Goal: Information Seeking & Learning: Learn about a topic

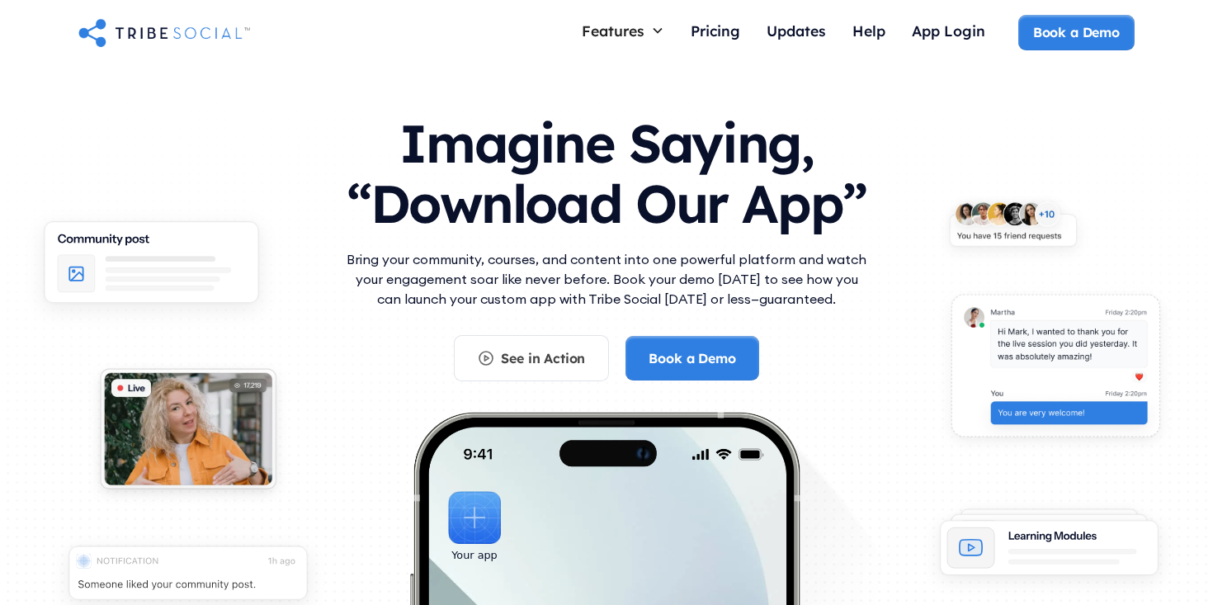
click at [562, 149] on h1 "Imagine Saying, “Download Our App”" at bounding box center [606, 170] width 528 height 146
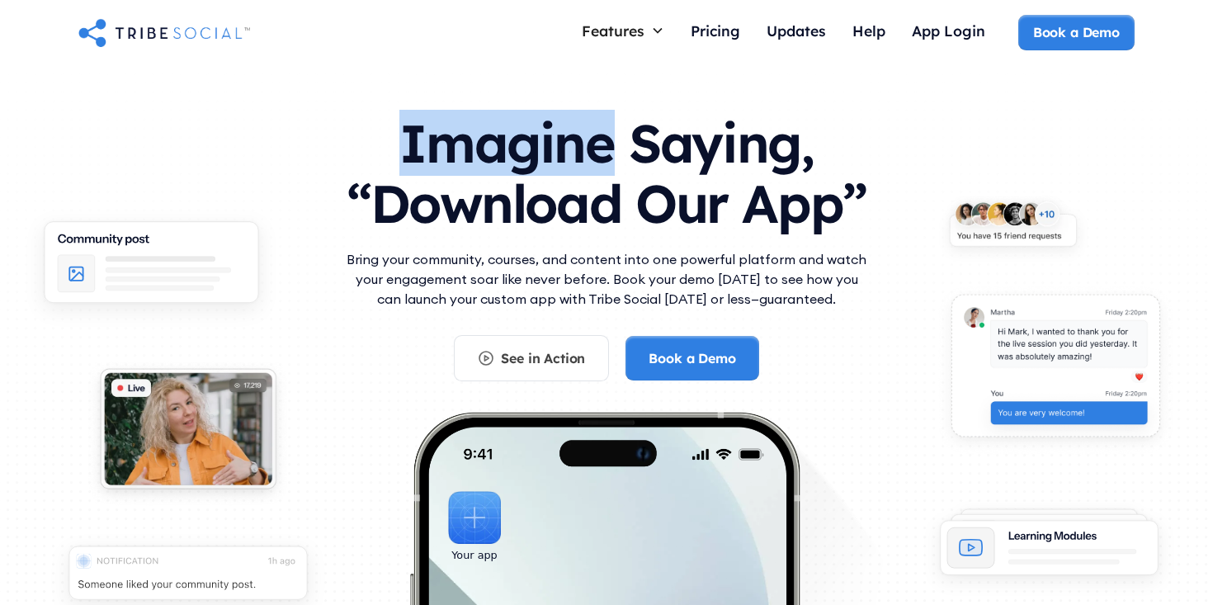
click at [562, 149] on h1 "Imagine Saying, “Download Our App”" at bounding box center [606, 170] width 528 height 146
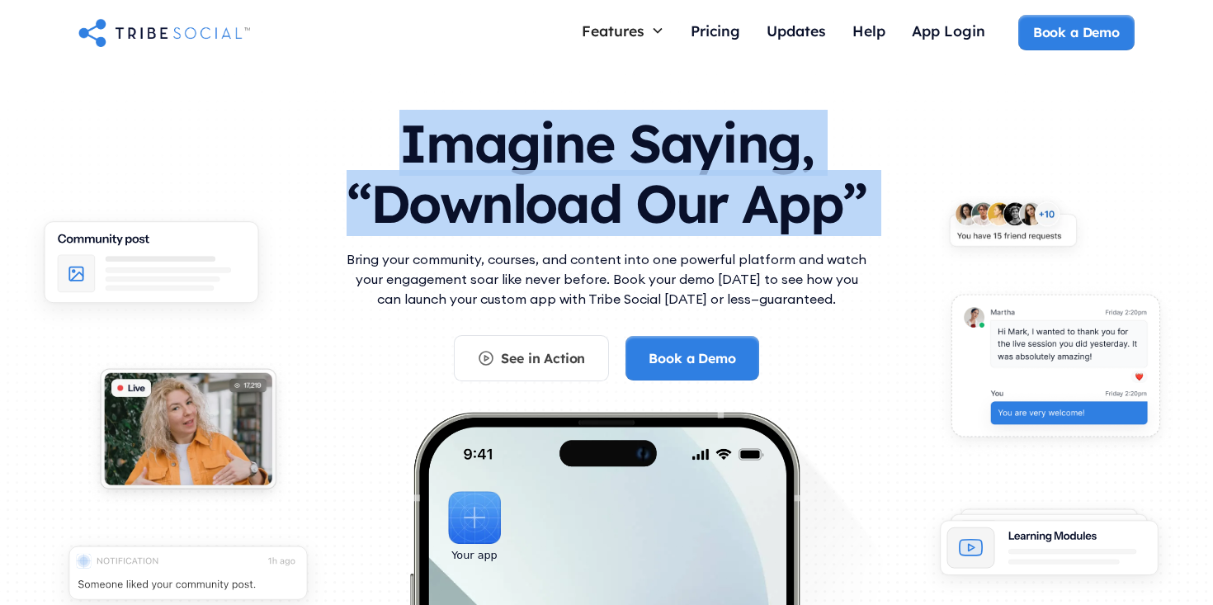
click at [581, 199] on h1 "Imagine Saying, “Download Our App”" at bounding box center [606, 170] width 528 height 146
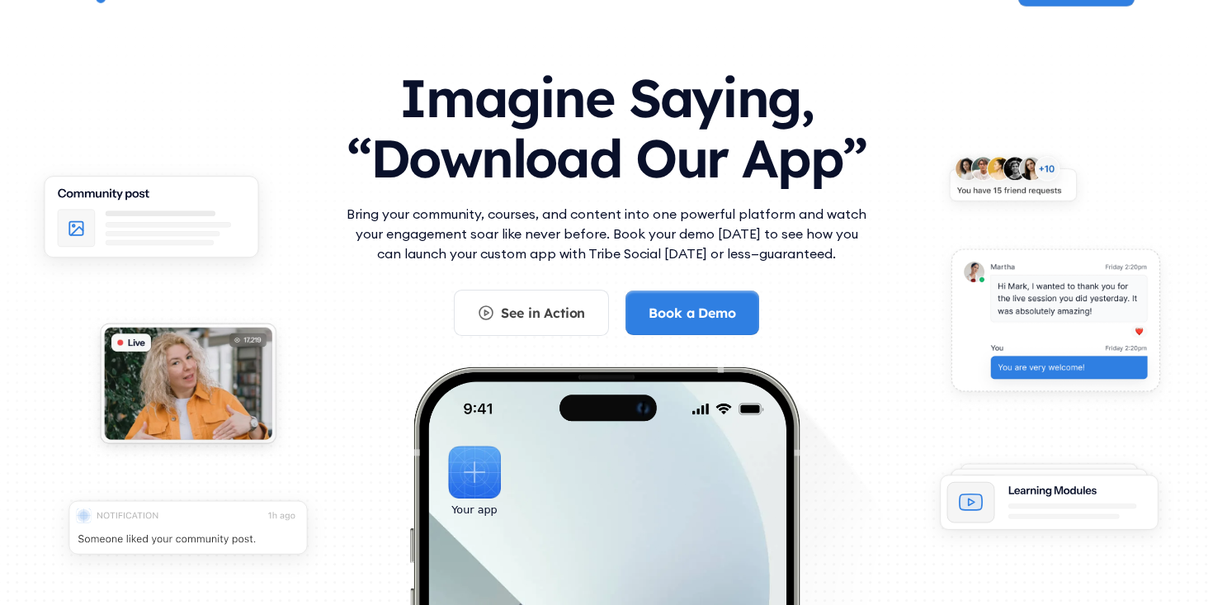
scroll to position [46, 0]
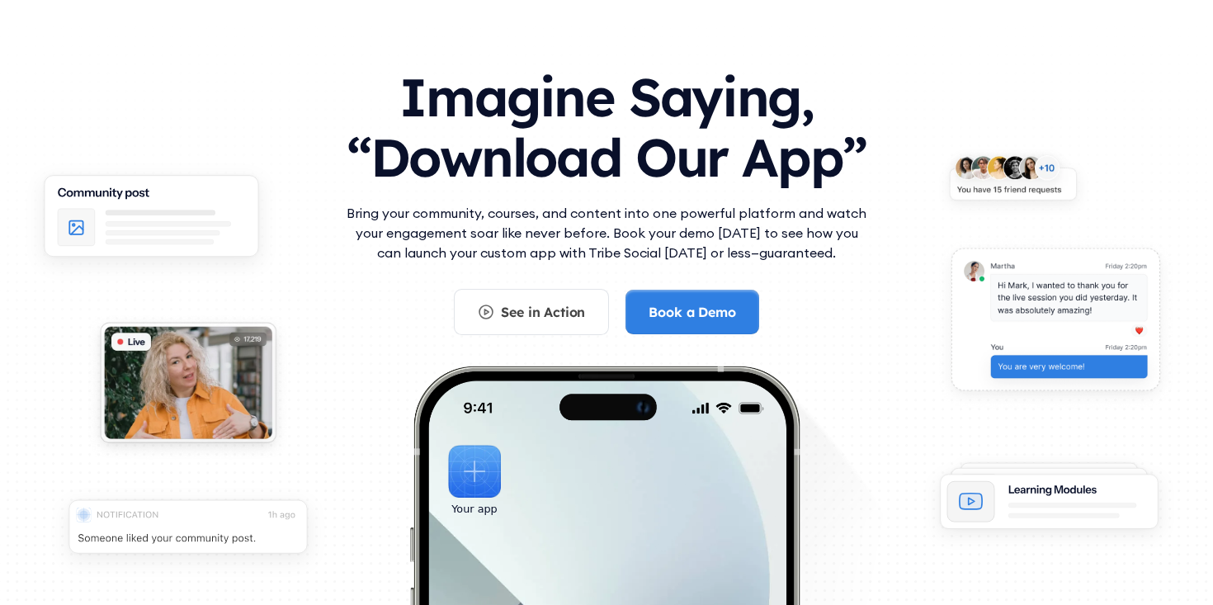
click at [620, 236] on p "Bring your community, courses, and content into one powerful platform and watch…" at bounding box center [606, 232] width 528 height 59
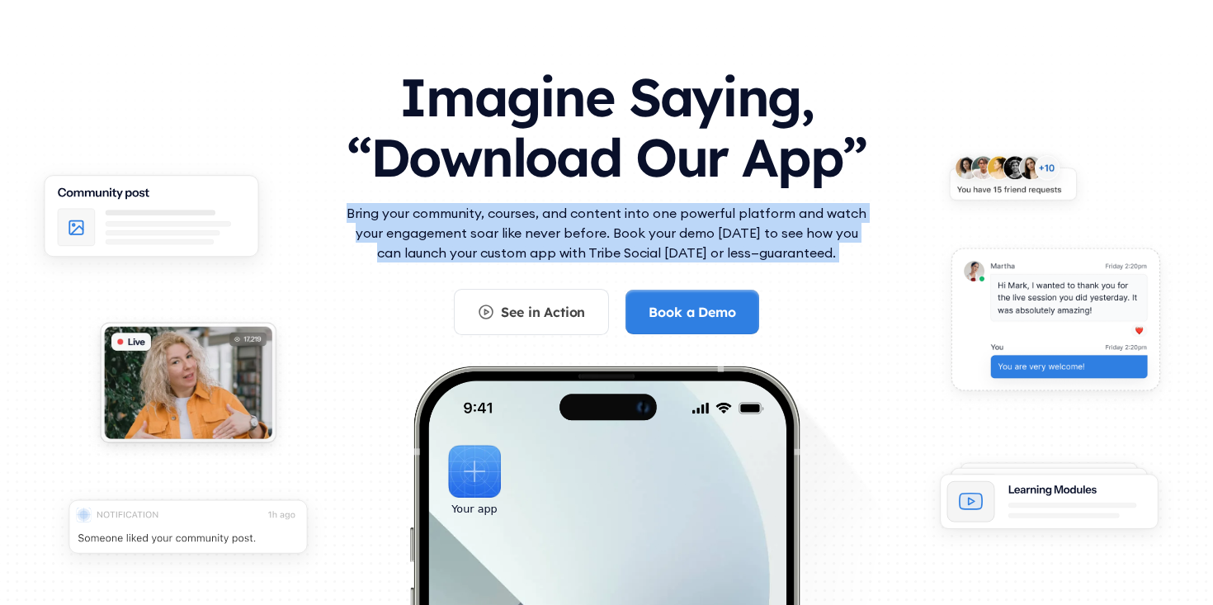
click at [620, 236] on p "Bring your community, courses, and content into one powerful platform and watch…" at bounding box center [606, 232] width 528 height 59
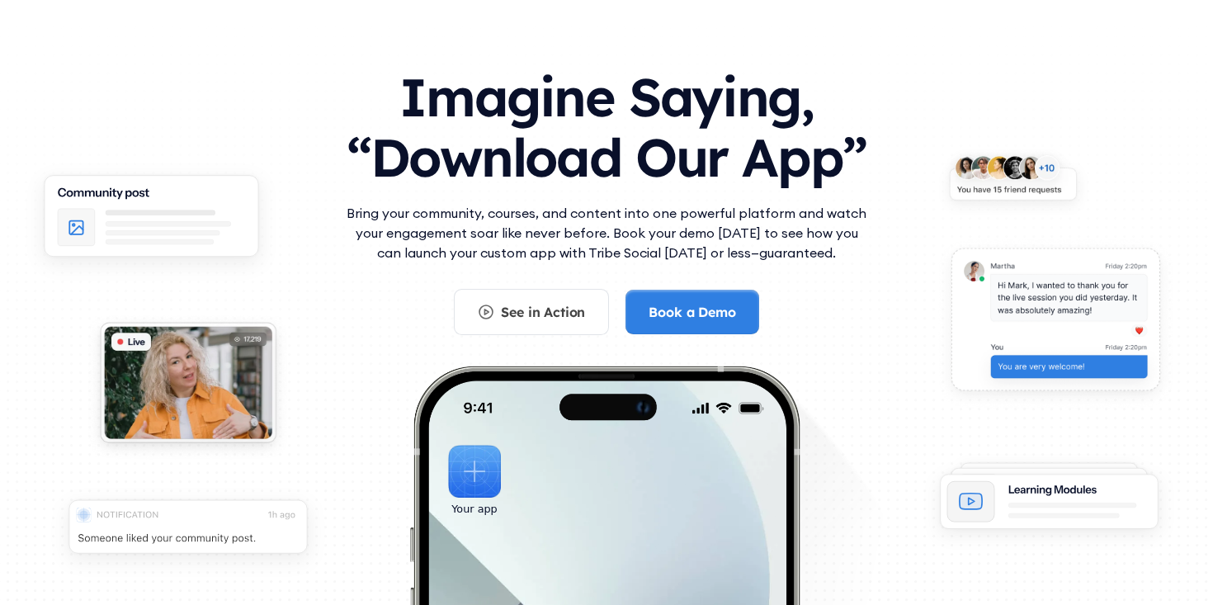
scroll to position [0, 0]
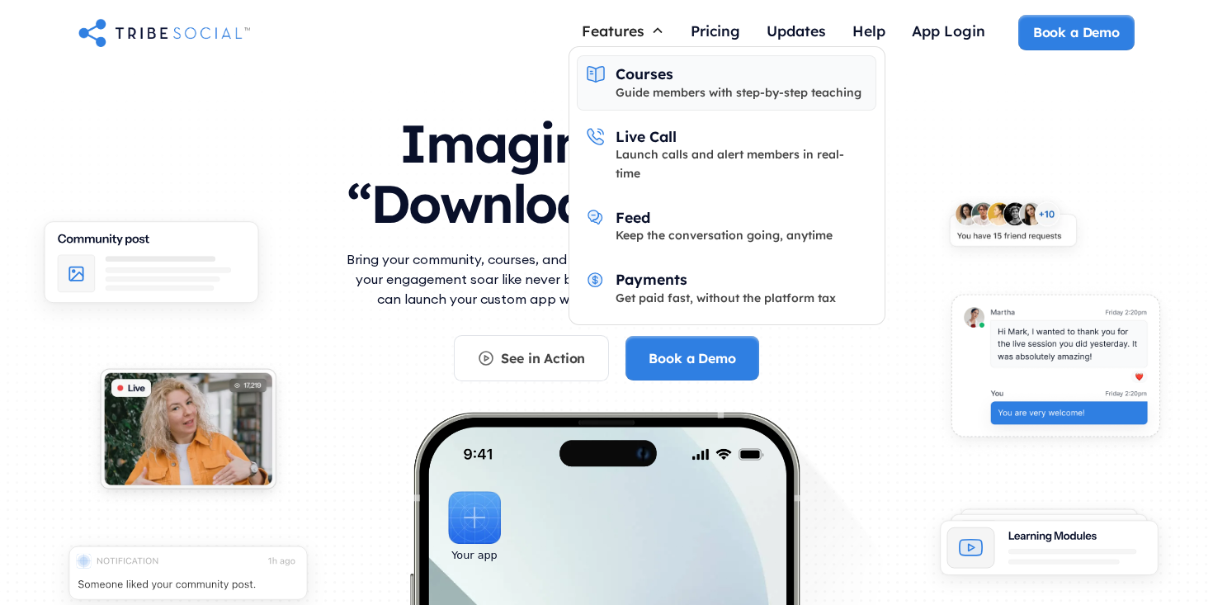
click at [665, 90] on div "Guide members with step-by-step teaching" at bounding box center [738, 92] width 246 height 18
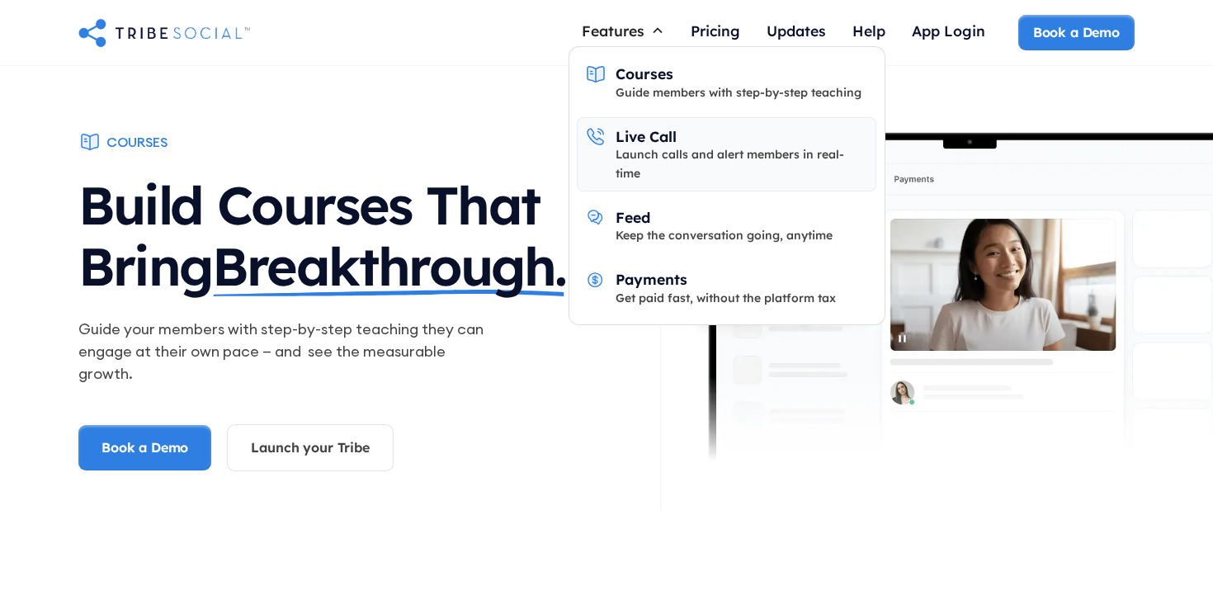
click at [688, 154] on div "Launch calls and alert members in real-time" at bounding box center [741, 163] width 252 height 37
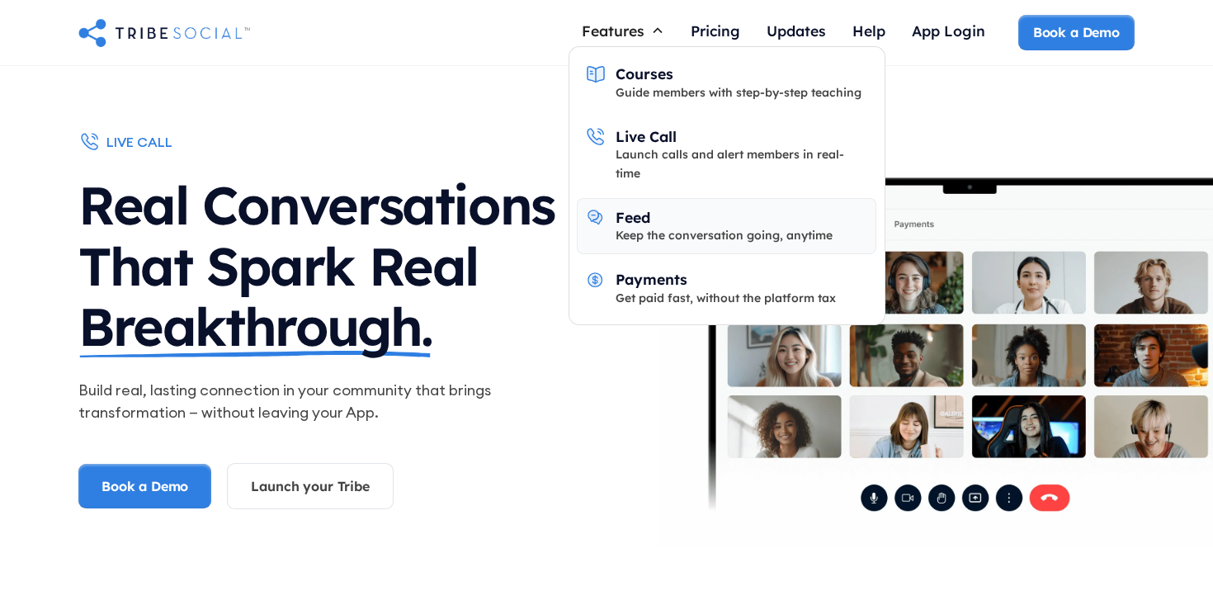
click at [659, 208] on div "Feed Keep the conversation going, anytime" at bounding box center [723, 226] width 217 height 37
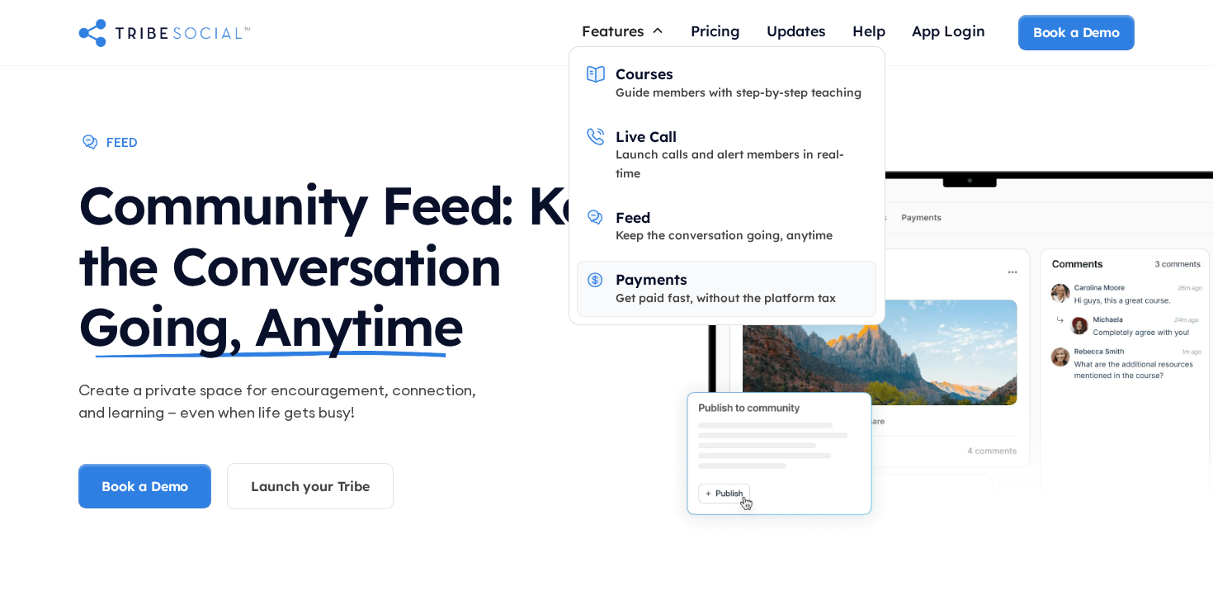
click at [671, 270] on div "Payments" at bounding box center [651, 279] width 72 height 18
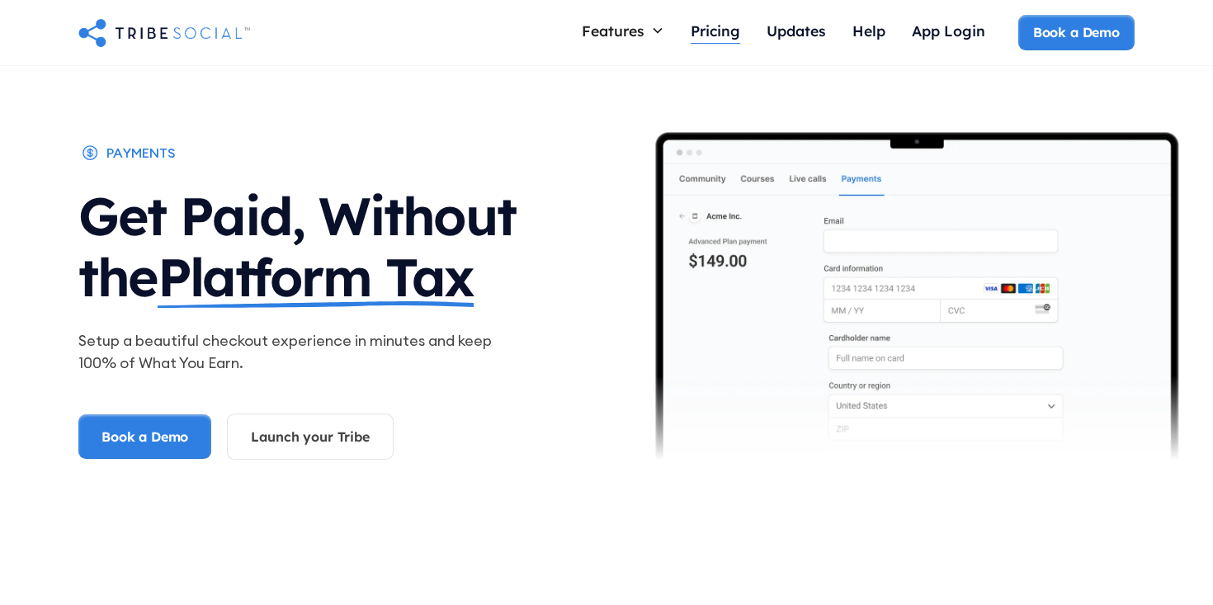
click at [686, 28] on link "Pricing" at bounding box center [715, 32] width 76 height 35
